Goal: Contribute content: Add original content to the website for others to see

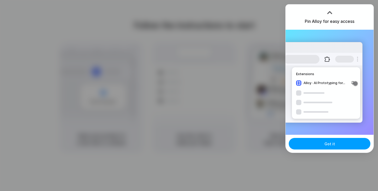
click at [352, 146] on button "Got it" at bounding box center [330, 144] width 82 height 12
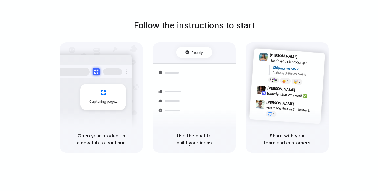
click at [112, 133] on h5 "Open your product in a new tab to continue" at bounding box center [101, 139] width 70 height 14
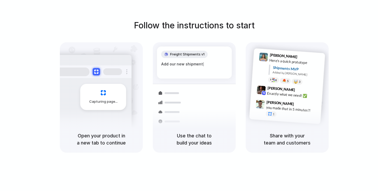
click at [112, 101] on span "Capturing page" at bounding box center [103, 101] width 29 height 5
click at [192, 136] on h5 "Use the chat to build your ideas" at bounding box center [194, 139] width 70 height 14
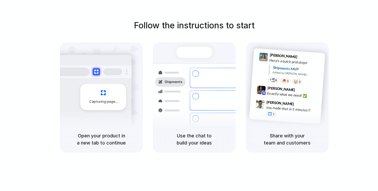
click at [284, 140] on h5 "Share with your team and customers" at bounding box center [287, 139] width 70 height 14
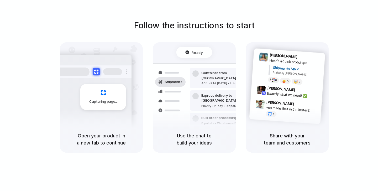
click at [220, 121] on div "8 pallets • Warehouse B • Packed" at bounding box center [225, 123] width 49 height 4
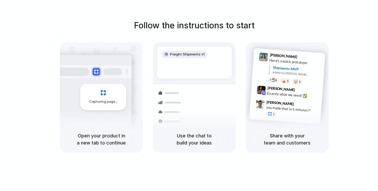
click at [82, 139] on h5 "Open your product in a new tab to continue" at bounding box center [101, 139] width 70 height 14
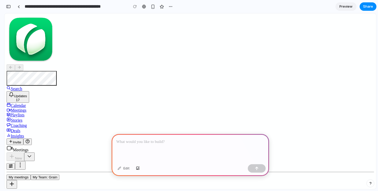
click at [155, 143] on p at bounding box center [190, 142] width 148 height 6
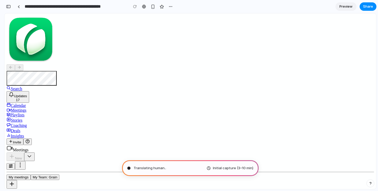
type input "**********"
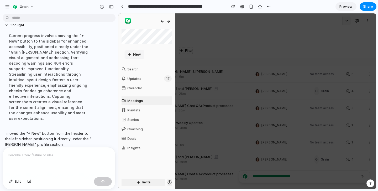
click at [190, 72] on div at bounding box center [247, 101] width 258 height 176
click at [195, 93] on div at bounding box center [247, 101] width 258 height 176
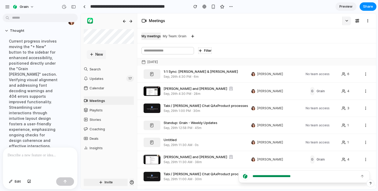
scroll to position [44, 0]
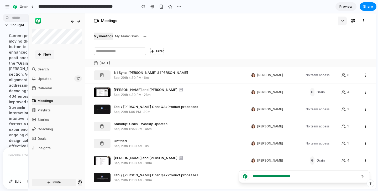
drag, startPoint x: 117, startPoint y: 53, endPoint x: 28, endPoint y: 52, distance: 89.0
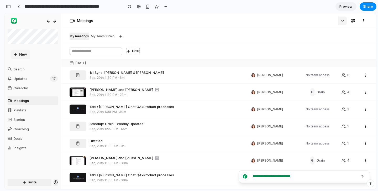
scroll to position [55, 0]
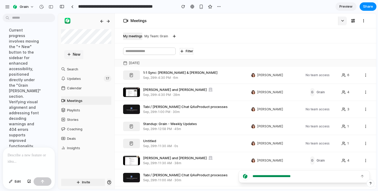
click at [24, 153] on p at bounding box center [29, 155] width 43 height 6
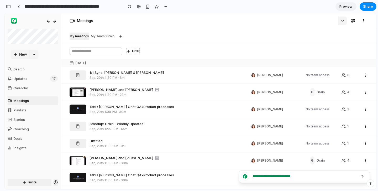
scroll to position [0, 0]
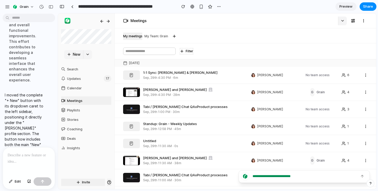
click at [21, 156] on p at bounding box center [29, 155] width 43 height 6
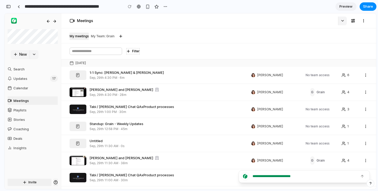
scroll to position [426, 0]
click at [10, 6] on div "button" at bounding box center [8, 7] width 5 height 4
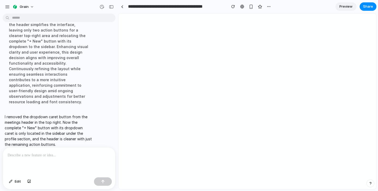
scroll to position [0, 0]
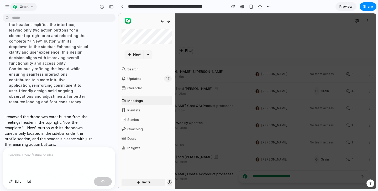
click at [10, 6] on button "Grain" at bounding box center [23, 7] width 27 height 8
click at [219, 32] on div "Settings Invite members Change theme Sign out" at bounding box center [189, 95] width 378 height 191
click at [111, 8] on div "button" at bounding box center [111, 7] width 5 height 4
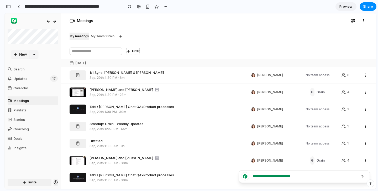
scroll to position [481, 0]
click at [354, 23] on button at bounding box center [353, 21] width 8 height 8
click at [352, 21] on icon at bounding box center [352, 20] width 3 height 3
click at [364, 22] on icon "button" at bounding box center [363, 21] width 4 height 4
drag, startPoint x: 355, startPoint y: 22, endPoint x: 330, endPoint y: 54, distance: 40.8
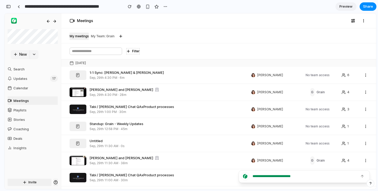
click at [330, 54] on div "Meetings My meetings My Team: Grain Filter [DATE] 1:1 Sync: [PERSON_NAME] & [PE…" at bounding box center [218, 101] width 315 height 176
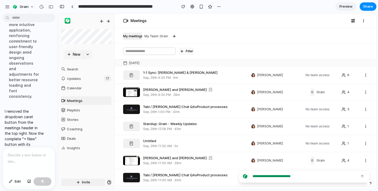
click at [25, 160] on div at bounding box center [29, 161] width 52 height 28
